Goal: Communication & Community: Answer question/provide support

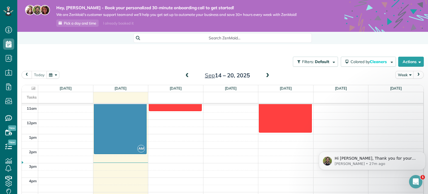
scroll to position [156, 0]
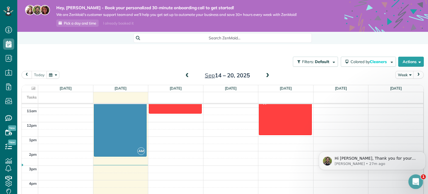
click at [421, 184] on div "Open Intercom Messenger" at bounding box center [415, 181] width 18 height 18
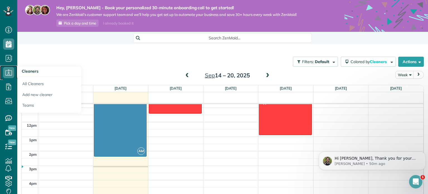
click at [0, 67] on link "Cleaners" at bounding box center [8, 73] width 17 height 14
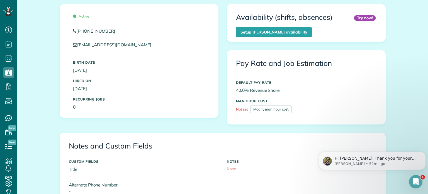
scroll to position [97, 0]
click at [415, 181] on icon "Open Intercom Messenger" at bounding box center [415, 180] width 9 height 9
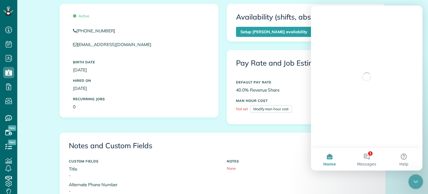
scroll to position [0, 0]
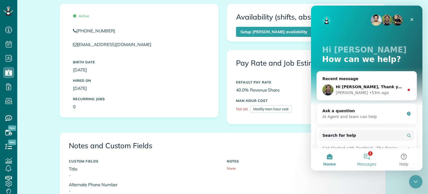
click at [372, 160] on button "1 Messages" at bounding box center [366, 159] width 37 height 22
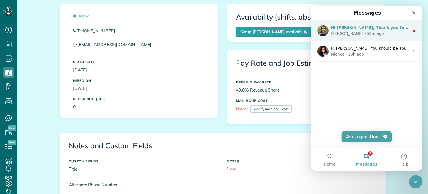
click at [389, 25] on div "Hi [PERSON_NAME], Thank you for your patience! I was able to enter the email ad…" at bounding box center [370, 28] width 79 height 6
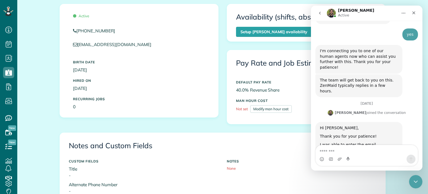
scroll to position [418, 0]
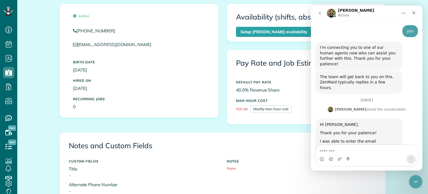
click at [320, 119] on div "Hi [PERSON_NAME], Thank you for your patience! I was able to enter the email ad…" at bounding box center [359, 158] width 87 height 78
click at [320, 127] on div "Jorge says…" at bounding box center [359, 128] width 78 height 3
click at [321, 122] on div "Hi [PERSON_NAME]," at bounding box center [359, 125] width 78 height 6
click at [320, 139] on div "I was able to enter the email address [EMAIL_ADDRESS][DOMAIN_NAME] for [PERSON_…" at bounding box center [359, 152] width 78 height 27
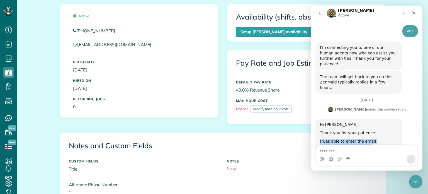
drag, startPoint x: 320, startPoint y: 88, endPoint x: 364, endPoint y: 108, distance: 47.8
click at [364, 122] on div "Hi [PERSON_NAME], Thank you for your patience! I was able to enter the email ad…" at bounding box center [359, 157] width 78 height 71
